Goal: Information Seeking & Learning: Learn about a topic

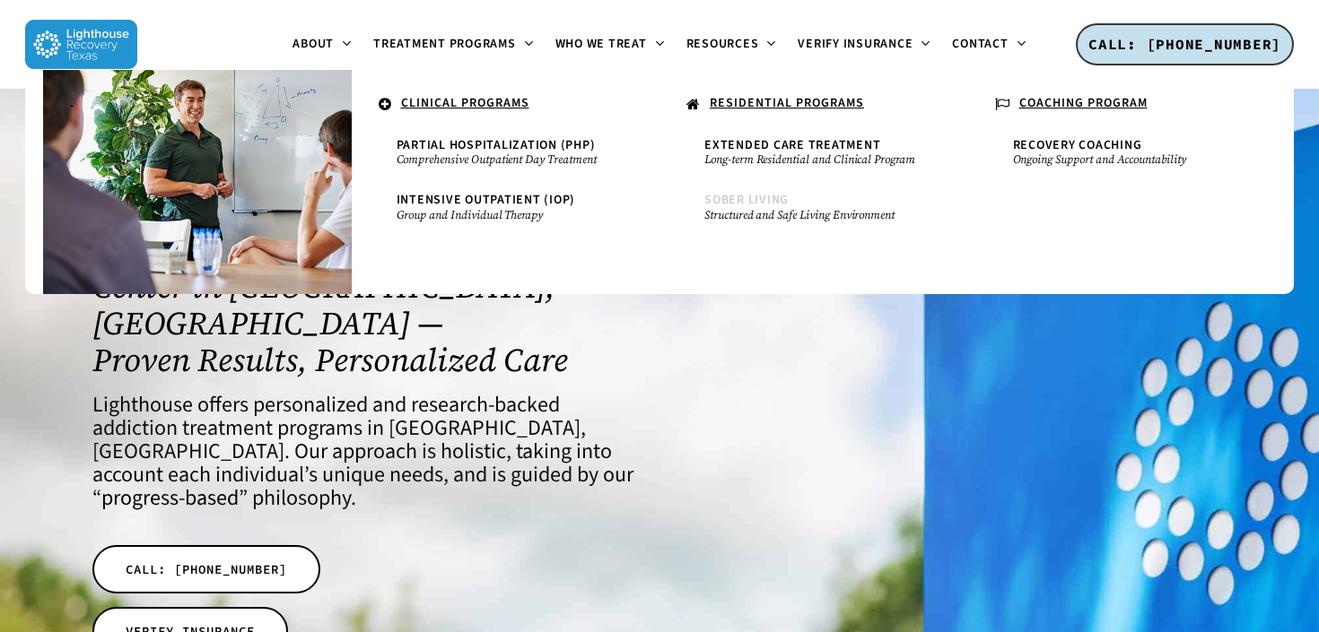
click at [756, 197] on span "Sober Living" at bounding box center [746, 200] width 84 height 18
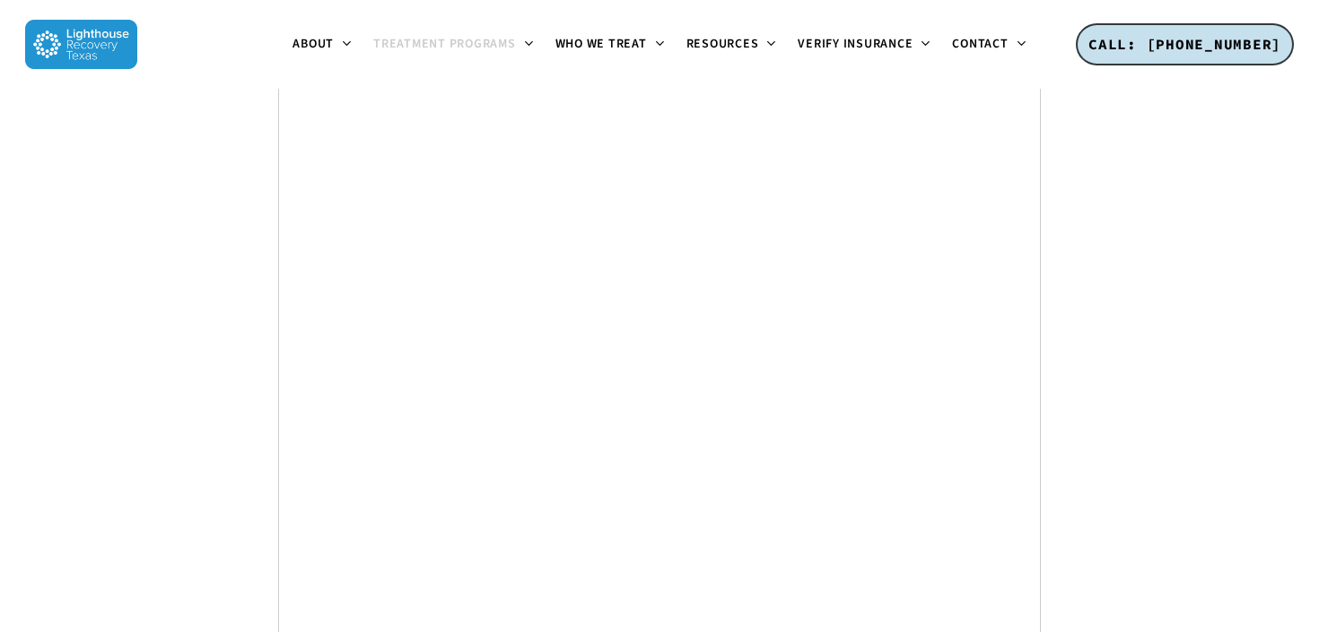
scroll to position [8873, 0]
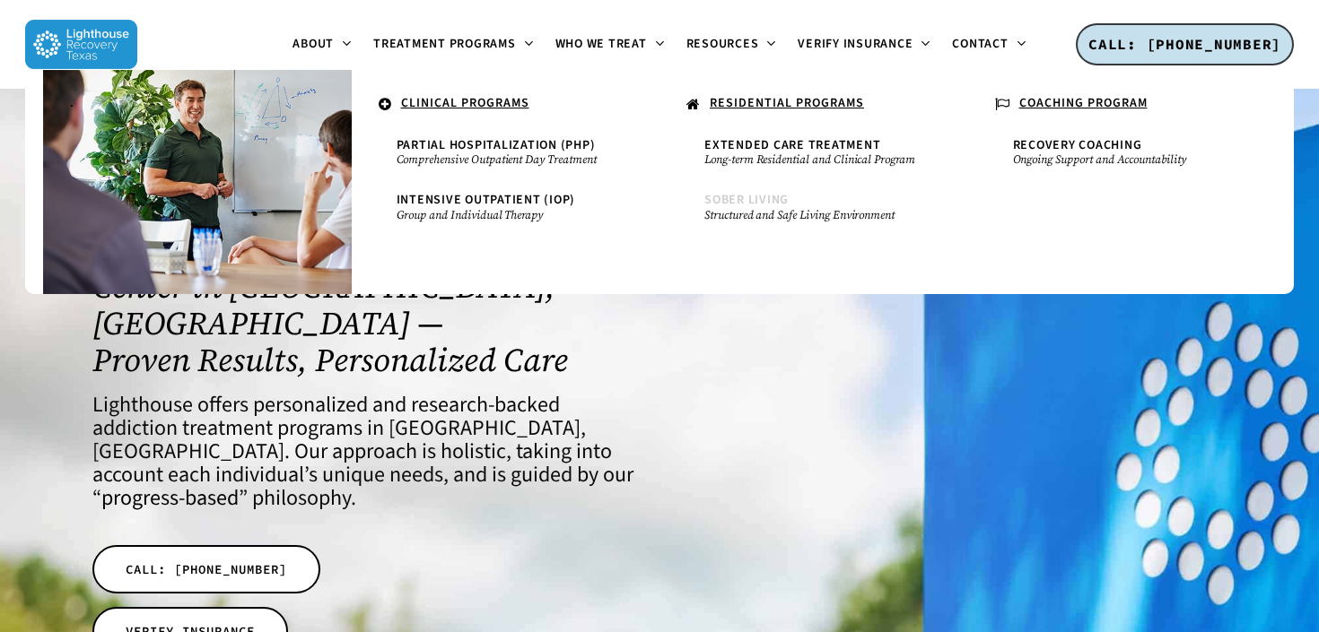
click at [735, 196] on span "Sober Living" at bounding box center [746, 200] width 84 height 18
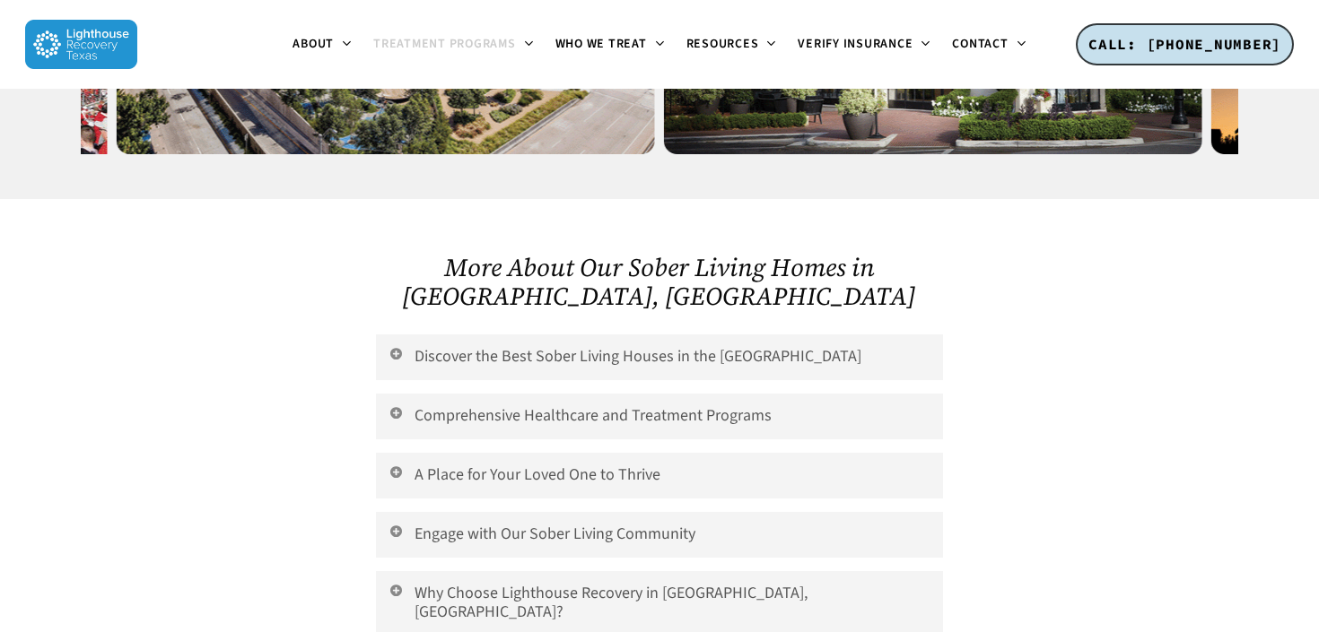
scroll to position [3022, 0]
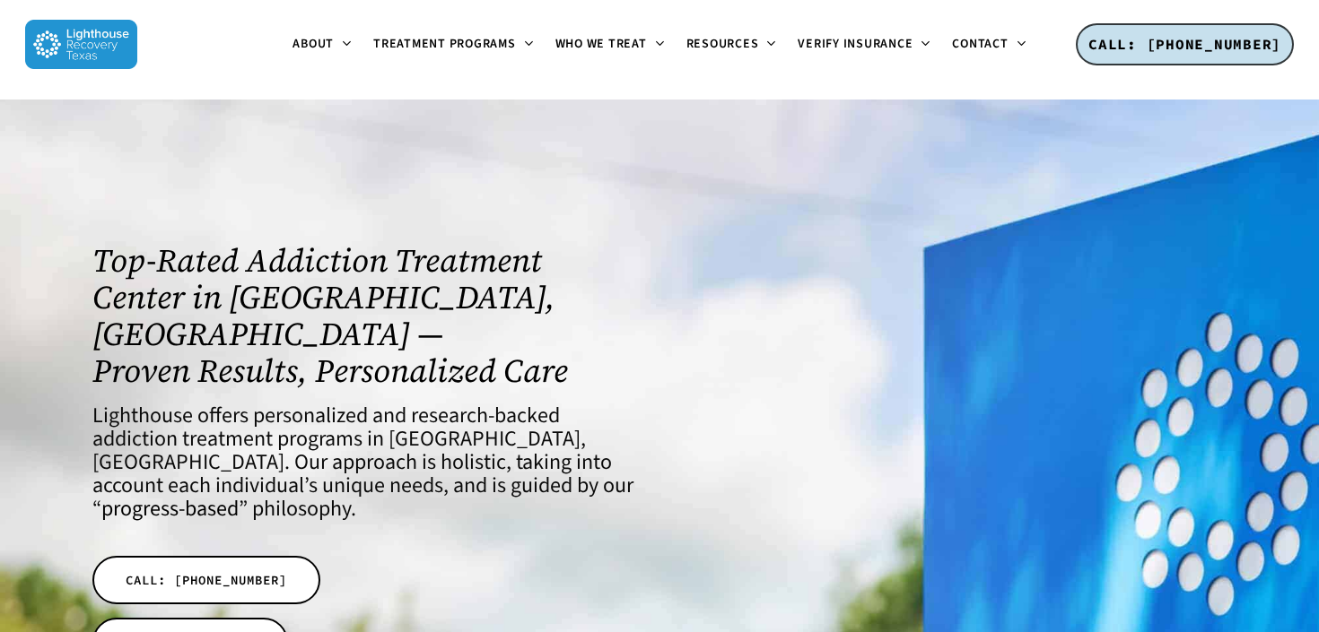
scroll to position [2, 0]
